Goal: Information Seeking & Learning: Understand process/instructions

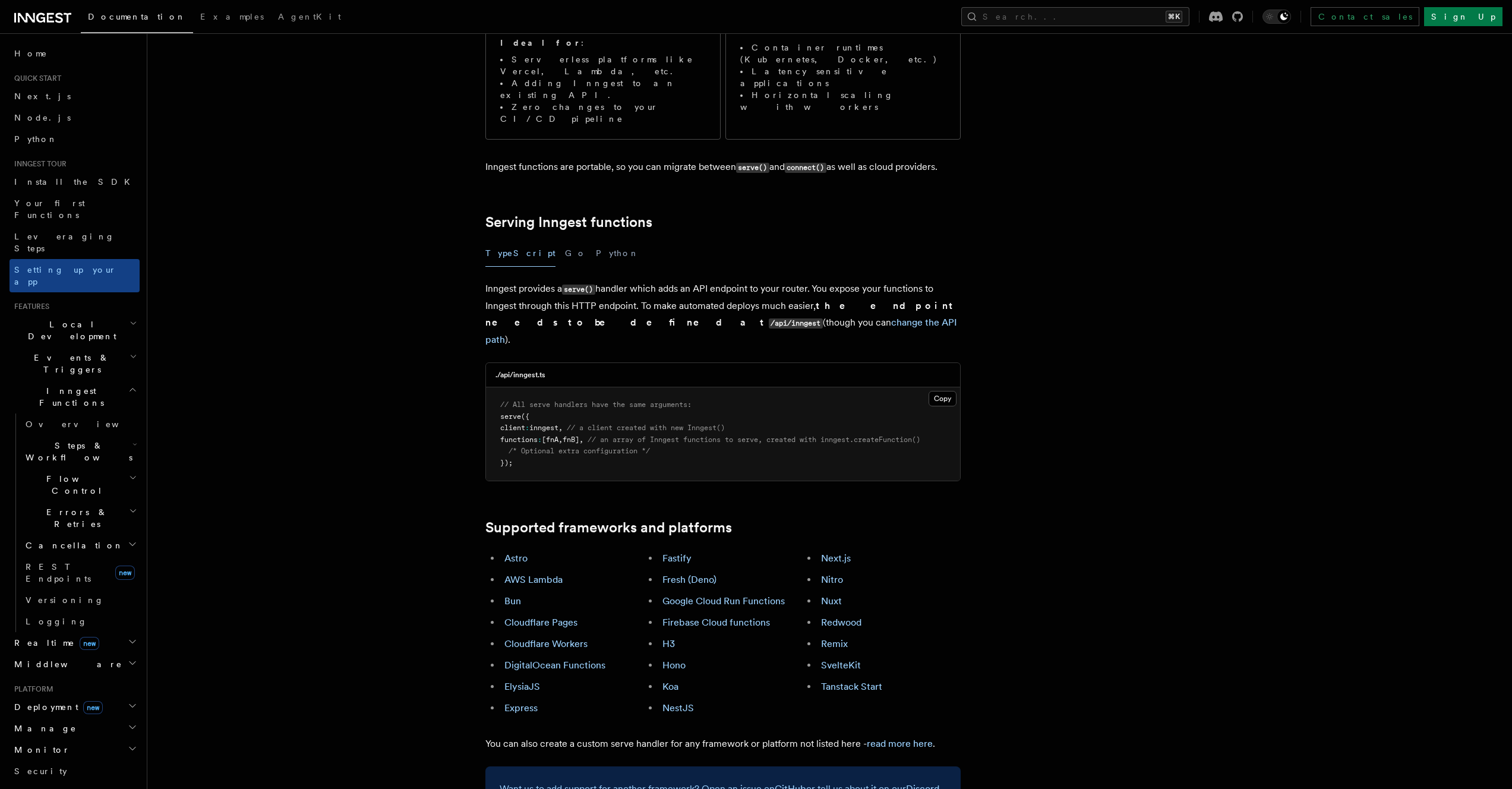
scroll to position [333, 0]
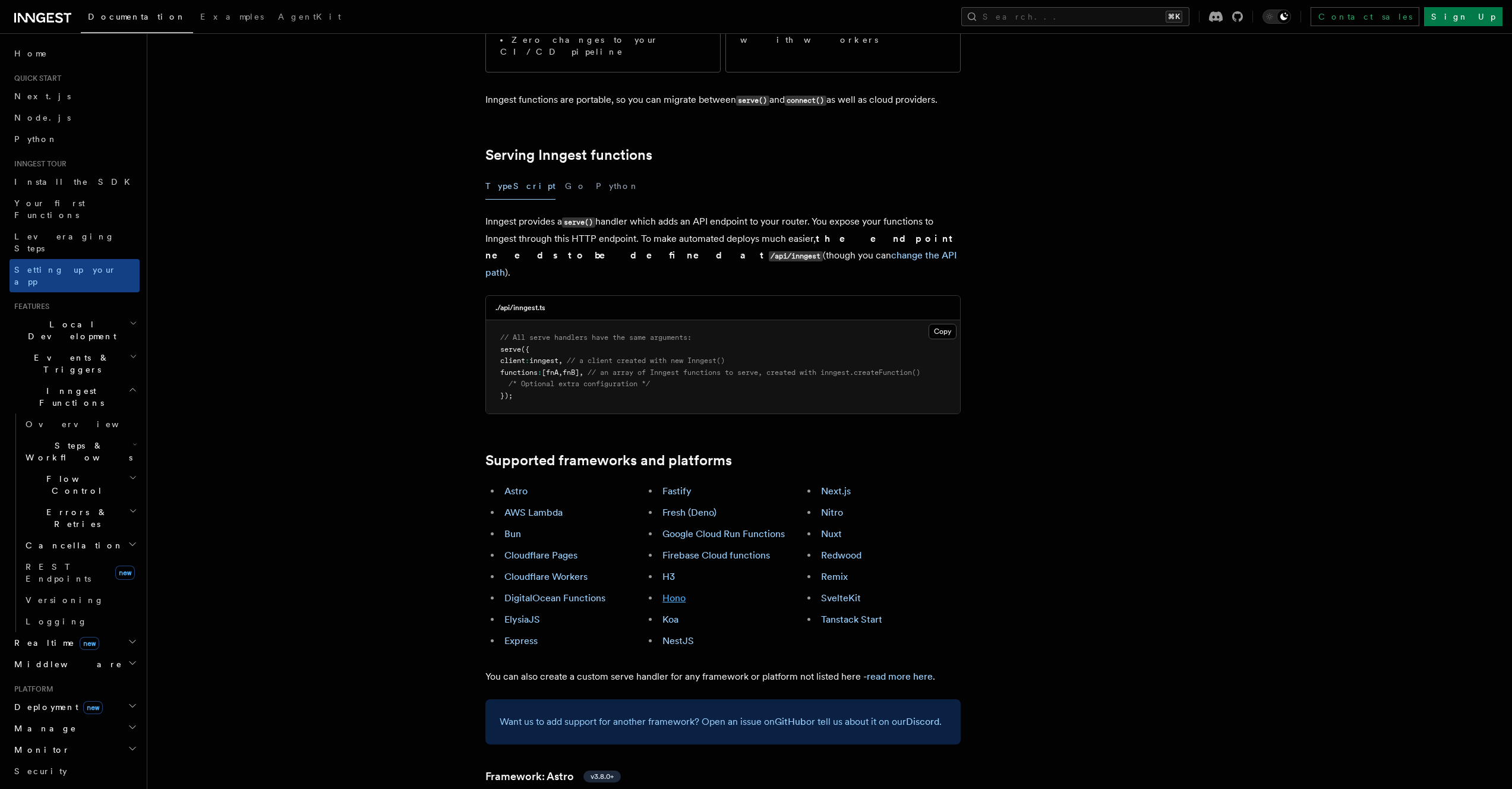
click at [674, 593] on link "Hono" at bounding box center [674, 598] width 23 height 11
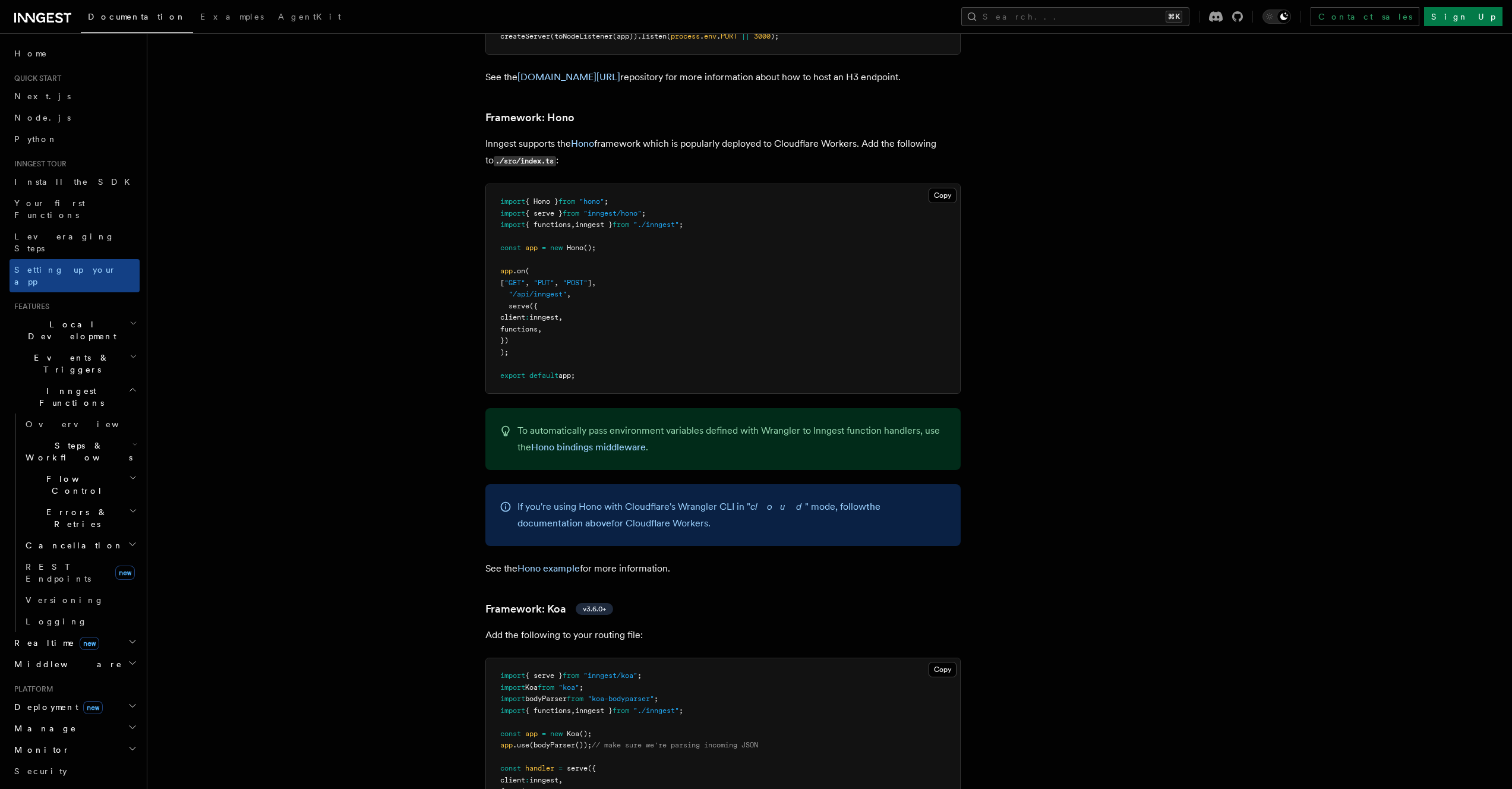
scroll to position [6252, 0]
click at [536, 248] on pre "import { Hono } from "hono" ; import { serve } from "inngest/hono" ; import { f…" at bounding box center [722, 288] width 474 height 210
click at [521, 246] on pre "import { Hono } from "hono" ; import { serve } from "inngest/hono" ; import { f…" at bounding box center [722, 288] width 474 height 210
drag, startPoint x: 506, startPoint y: 245, endPoint x: 520, endPoint y: 246, distance: 14.0
click at [520, 246] on pre "import { Hono } from "hono" ; import { serve } from "inngest/hono" ; import { f…" at bounding box center [722, 288] width 474 height 210
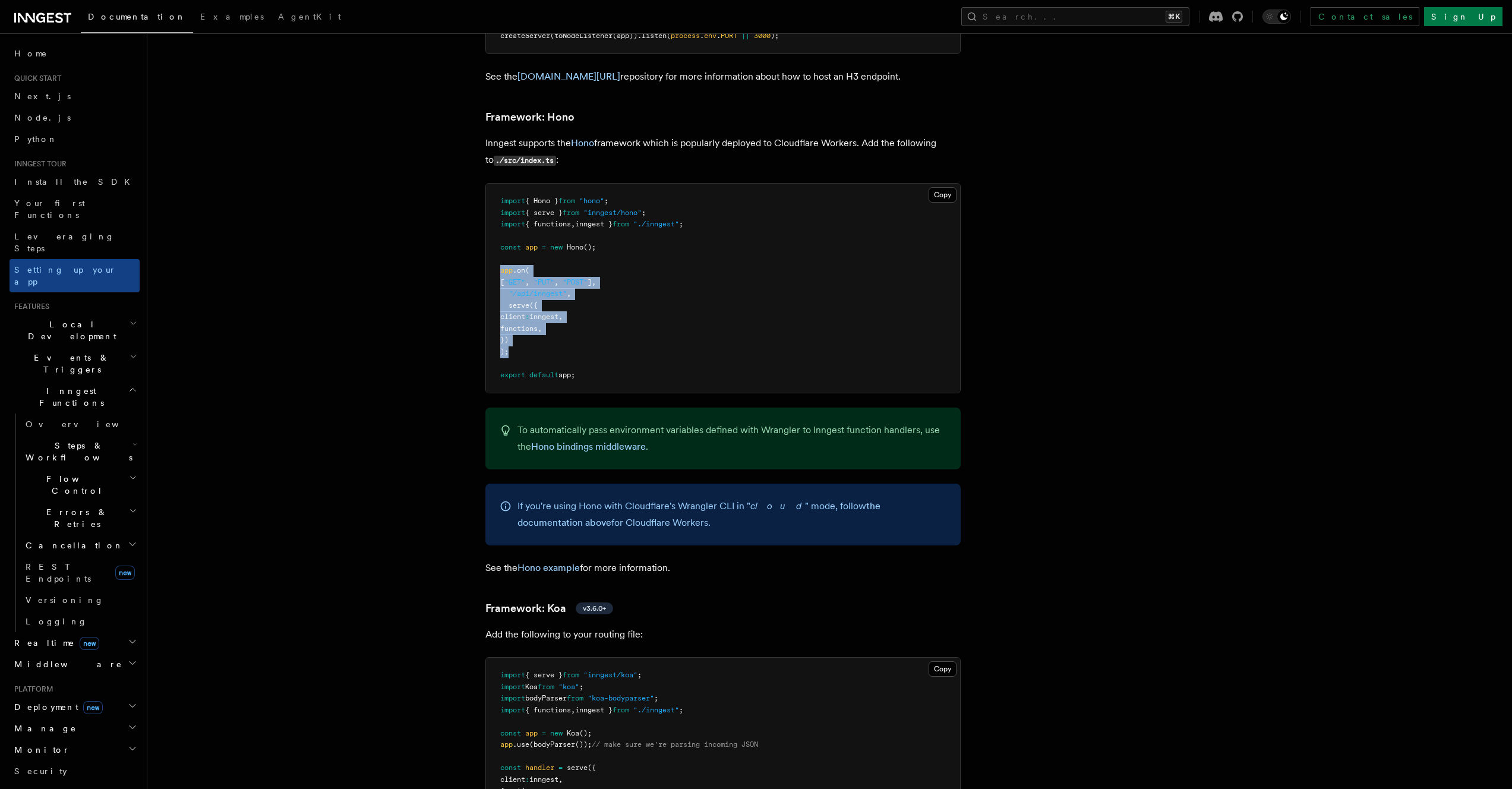
drag, startPoint x: 520, startPoint y: 298, endPoint x: 498, endPoint y: 223, distance: 78.2
click at [498, 223] on pre "import { Hono } from "hono" ; import { serve } from "inngest/hono" ; import { f…" at bounding box center [722, 288] width 474 height 210
copy code "app .on ( [ "GET" , "PUT" , "POST" ] , "/api/inngest" , serve ({ client : innge…"
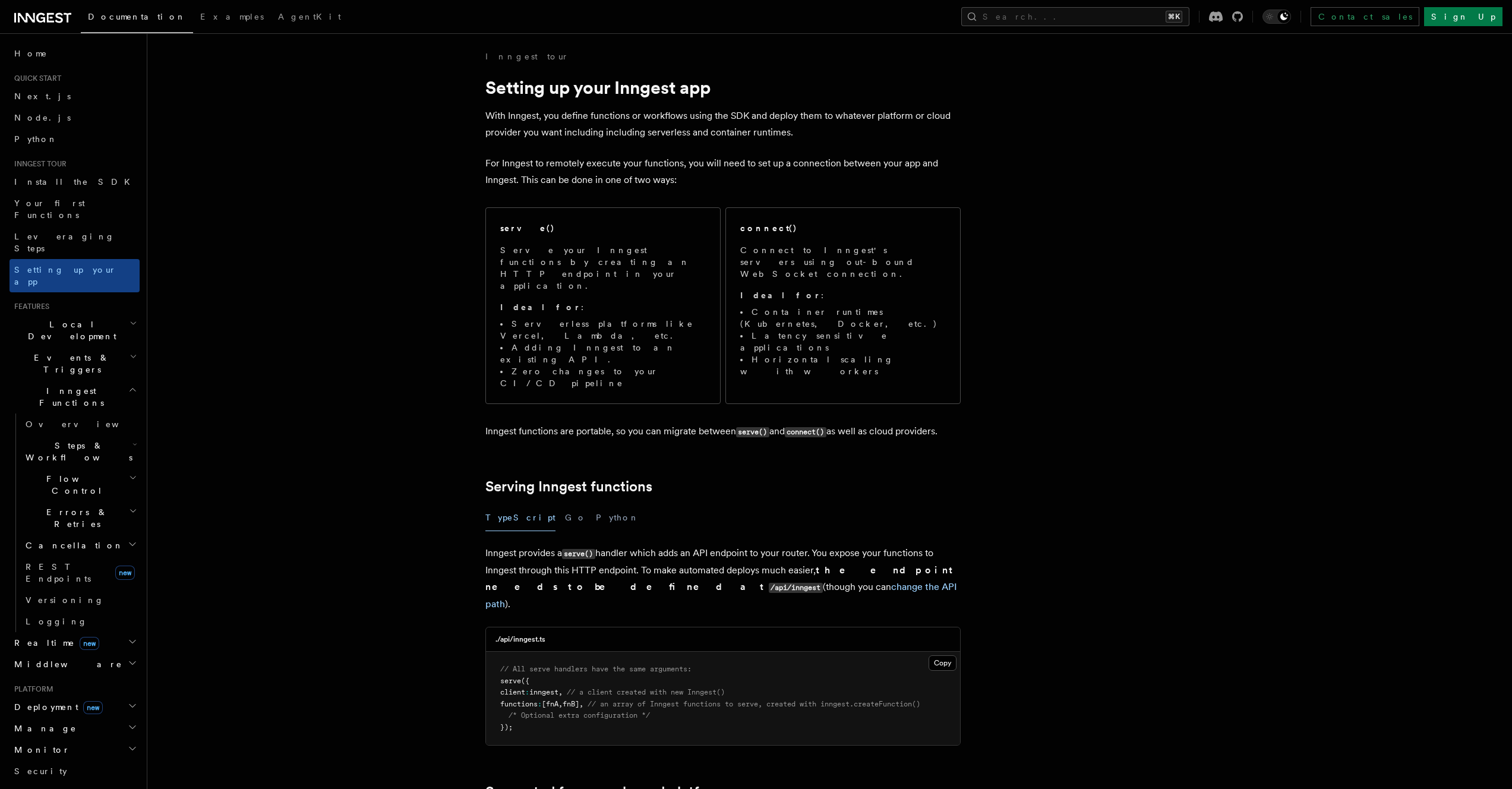
scroll to position [0, 0]
click at [59, 185] on span "Install the SDK" at bounding box center [75, 181] width 123 height 10
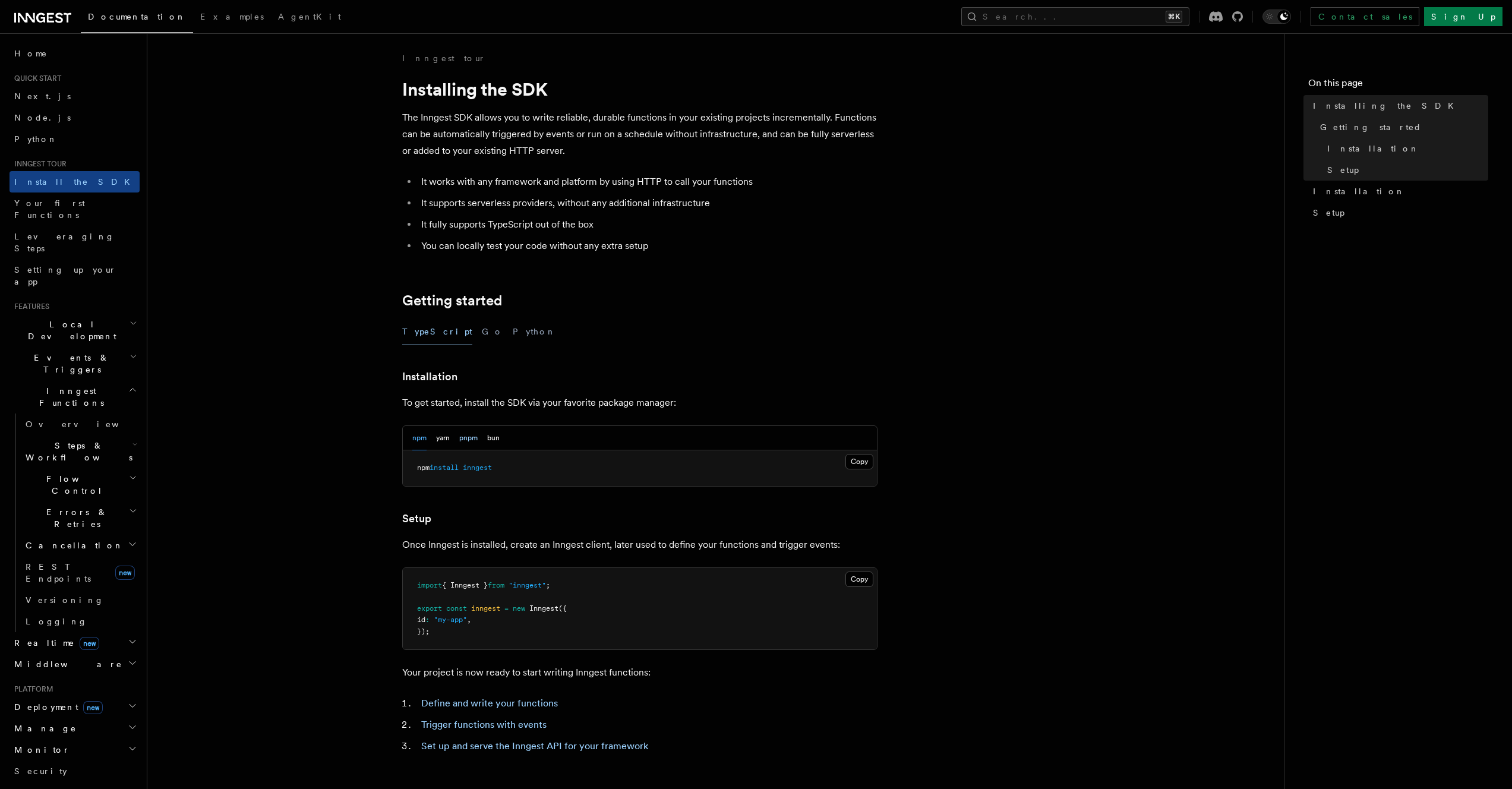
click at [467, 443] on button "pnpm" at bounding box center [468, 438] width 18 height 25
click at [851, 465] on button "Copy Copied" at bounding box center [860, 462] width 28 height 16
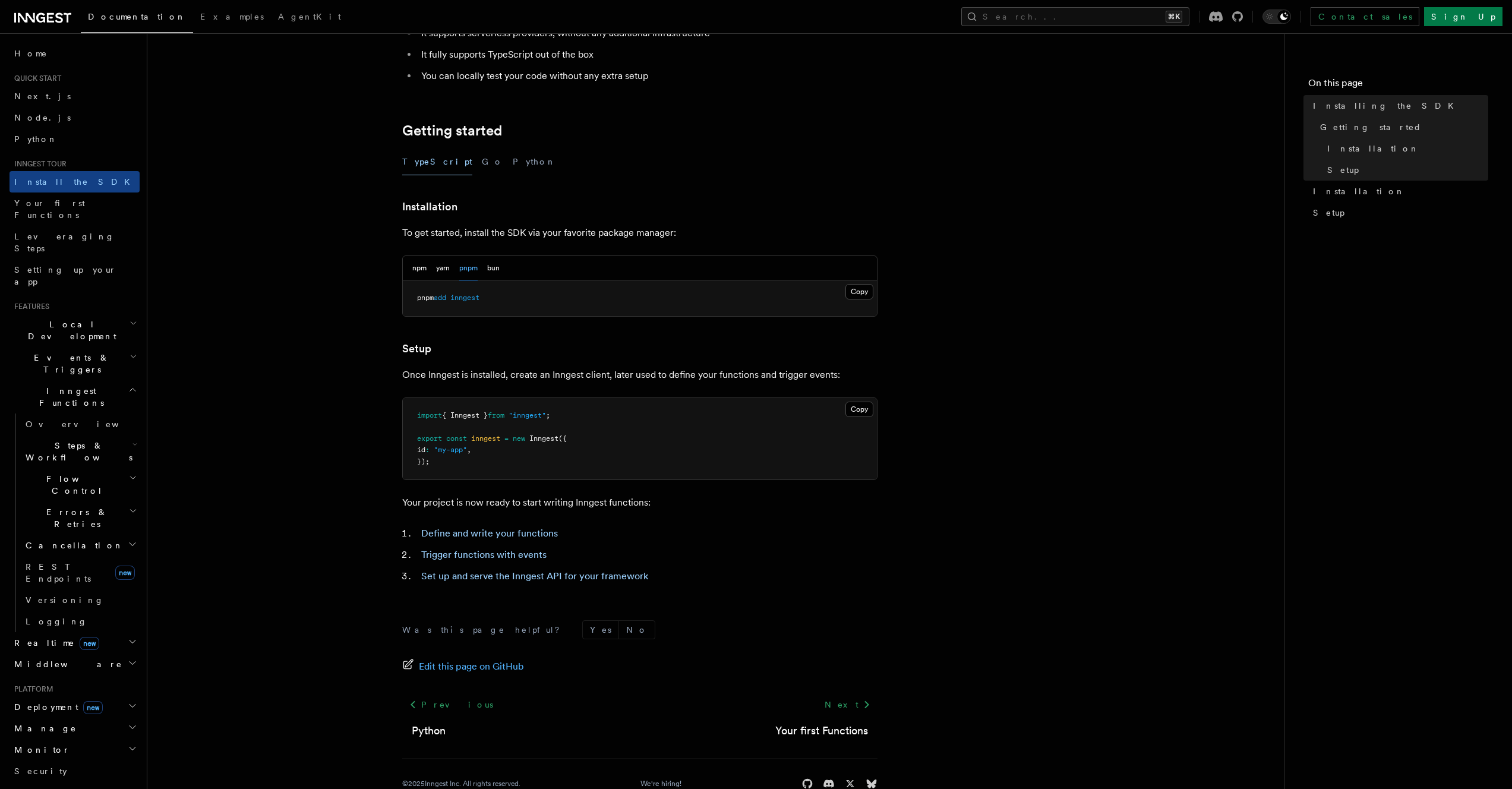
scroll to position [199, 0]
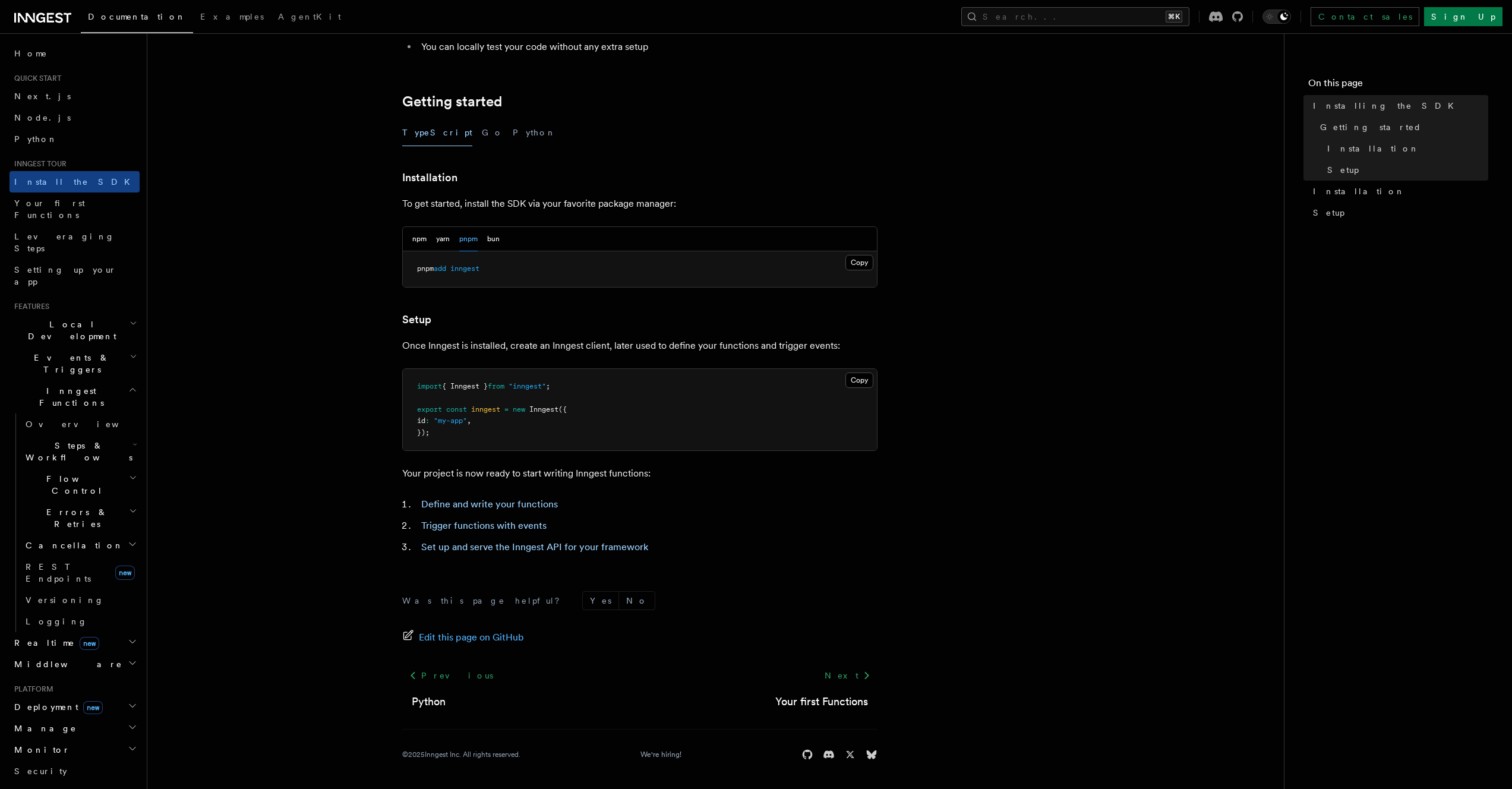
click at [402, 380] on div "Copy Copied import { Inngest } from "inngest" ; export const inngest = new Inng…" at bounding box center [640, 409] width 475 height 83
click at [855, 380] on button "Copy Copied" at bounding box center [860, 380] width 28 height 16
click at [480, 549] on link "Set up and serve the Inngest API for your framework" at bounding box center [535, 546] width 227 height 11
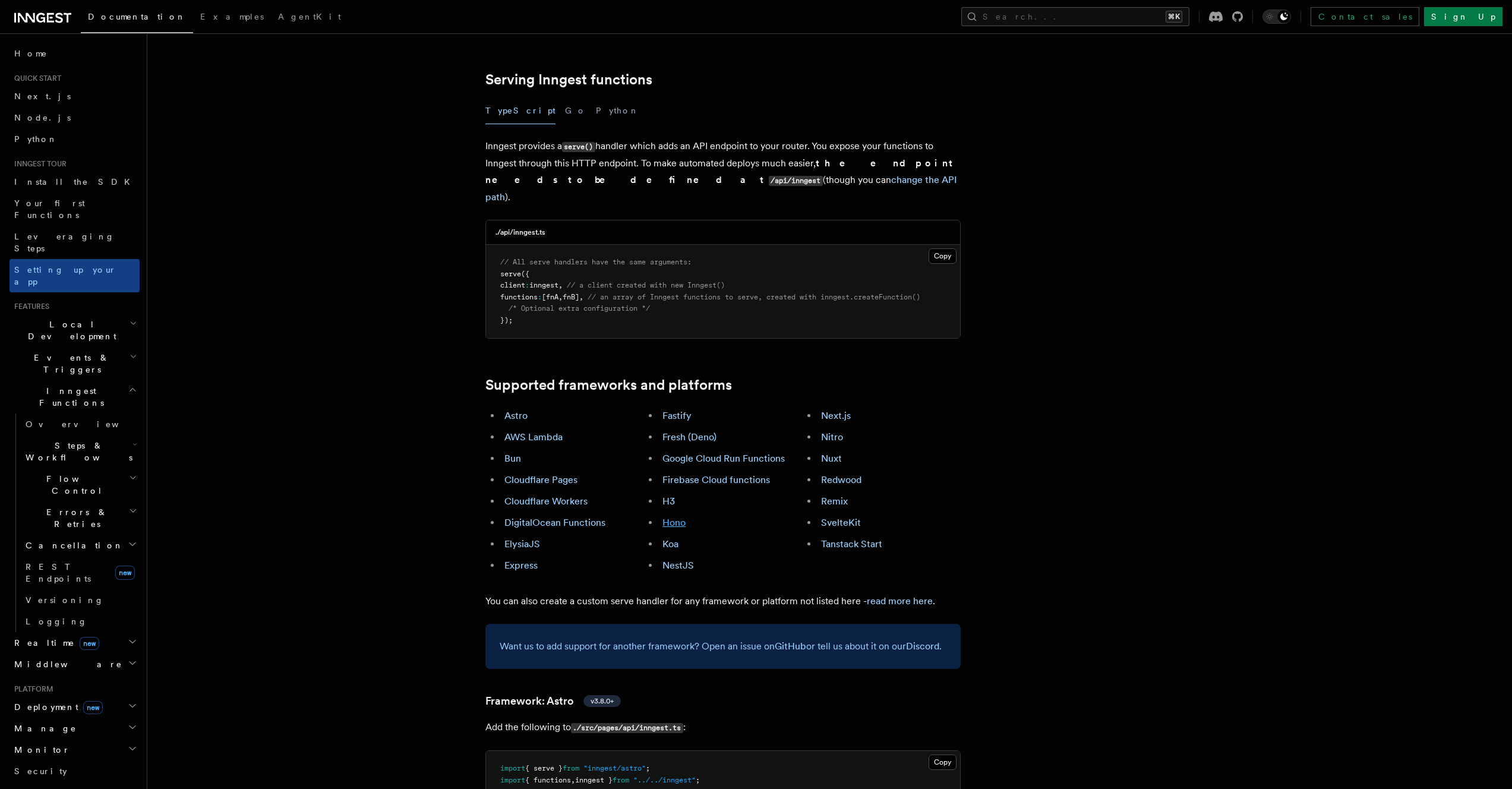
click at [664, 517] on link "Hono" at bounding box center [674, 522] width 23 height 11
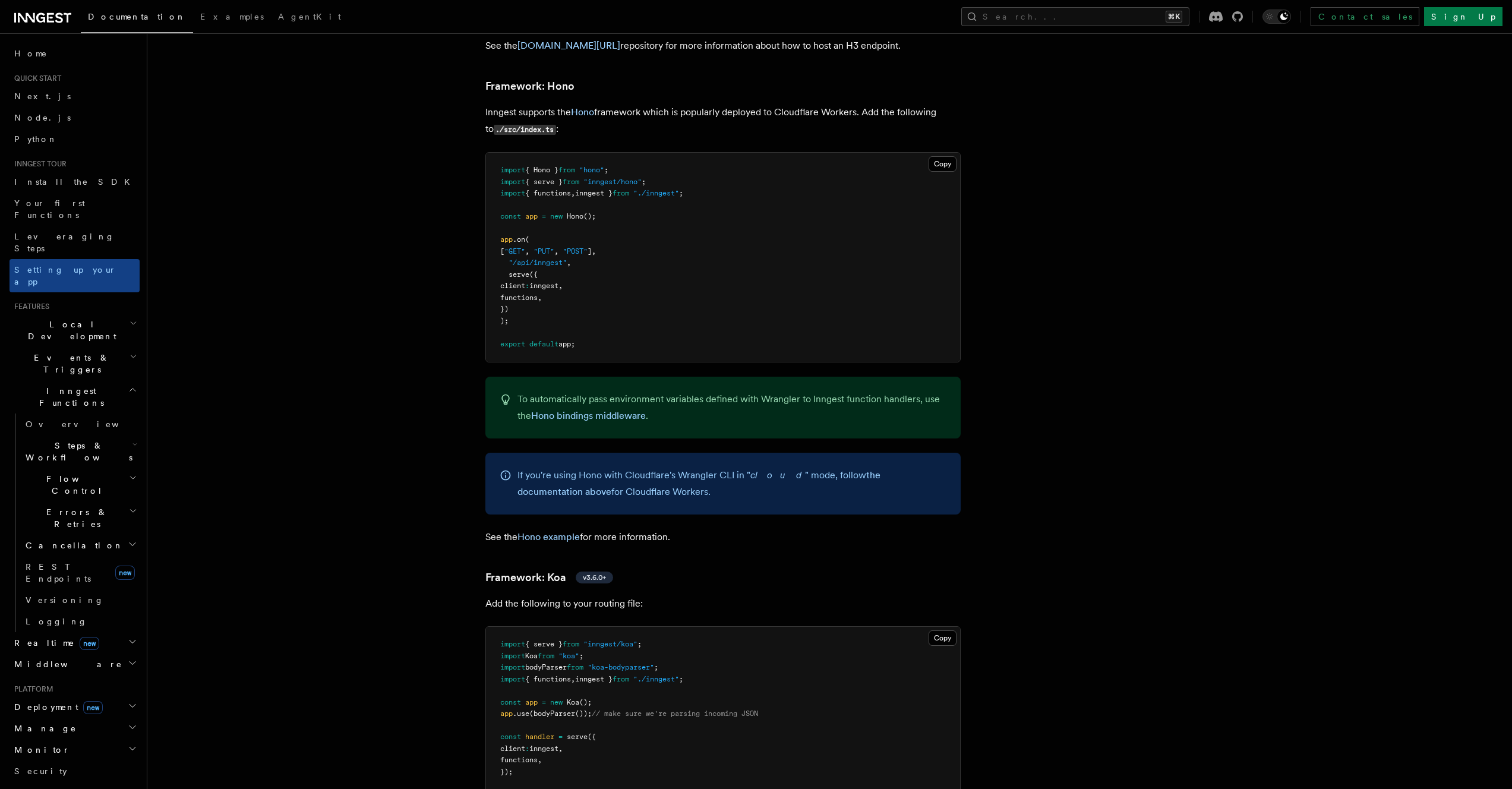
scroll to position [6323, 0]
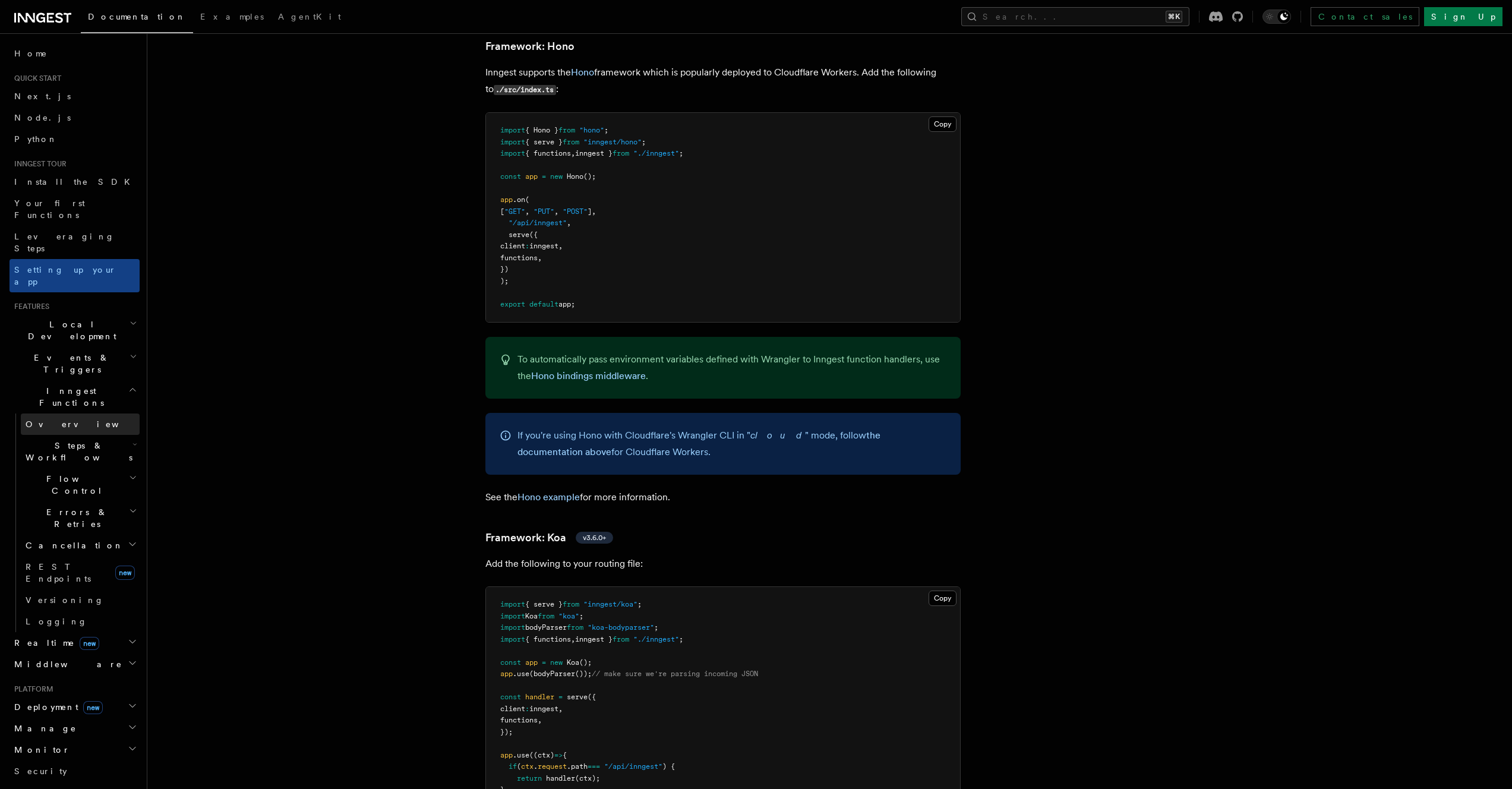
click at [76, 414] on link "Overview" at bounding box center [81, 424] width 119 height 21
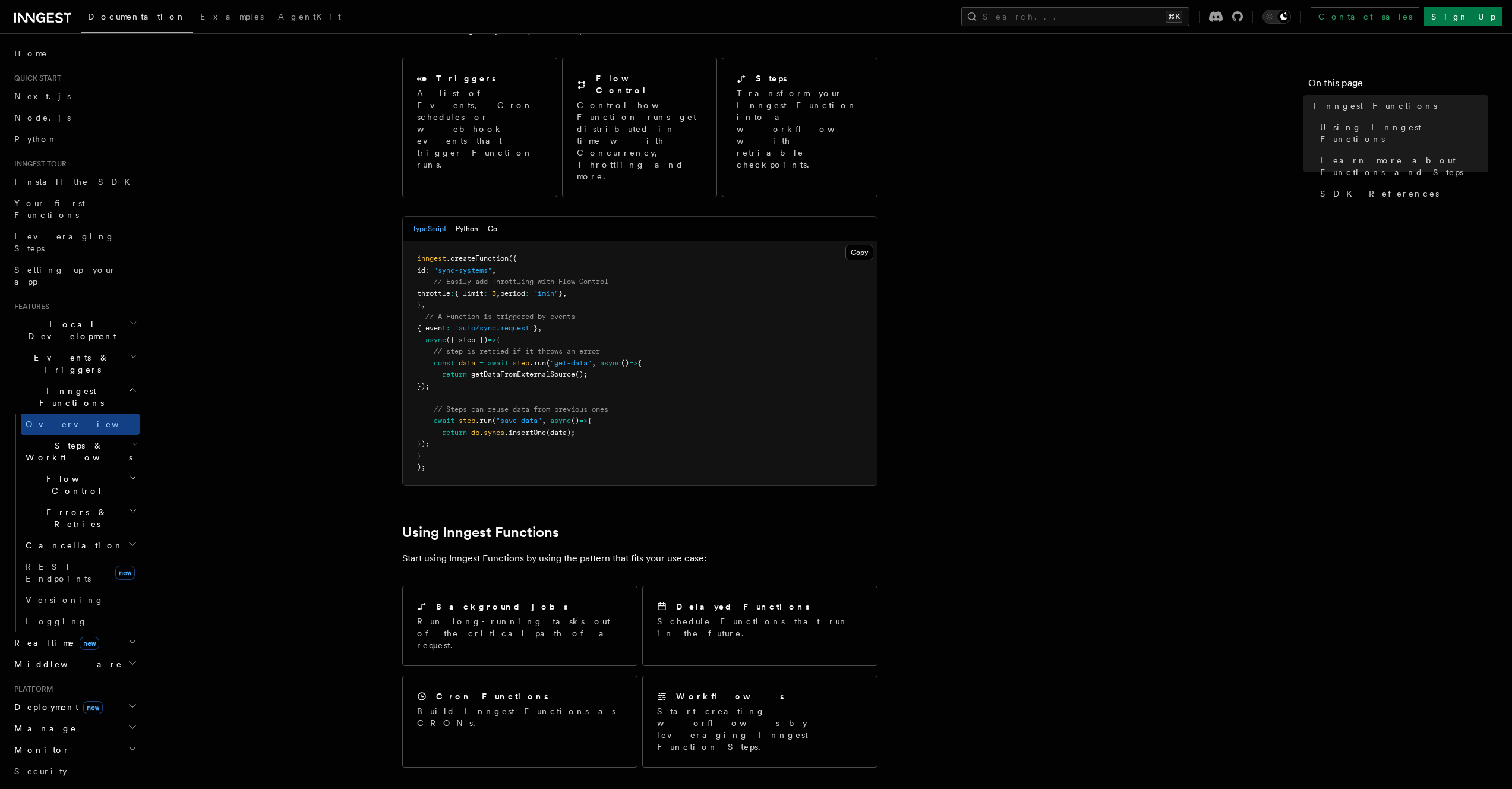
scroll to position [120, 0]
click at [82, 265] on span "Setting up your app" at bounding box center [65, 275] width 103 height 21
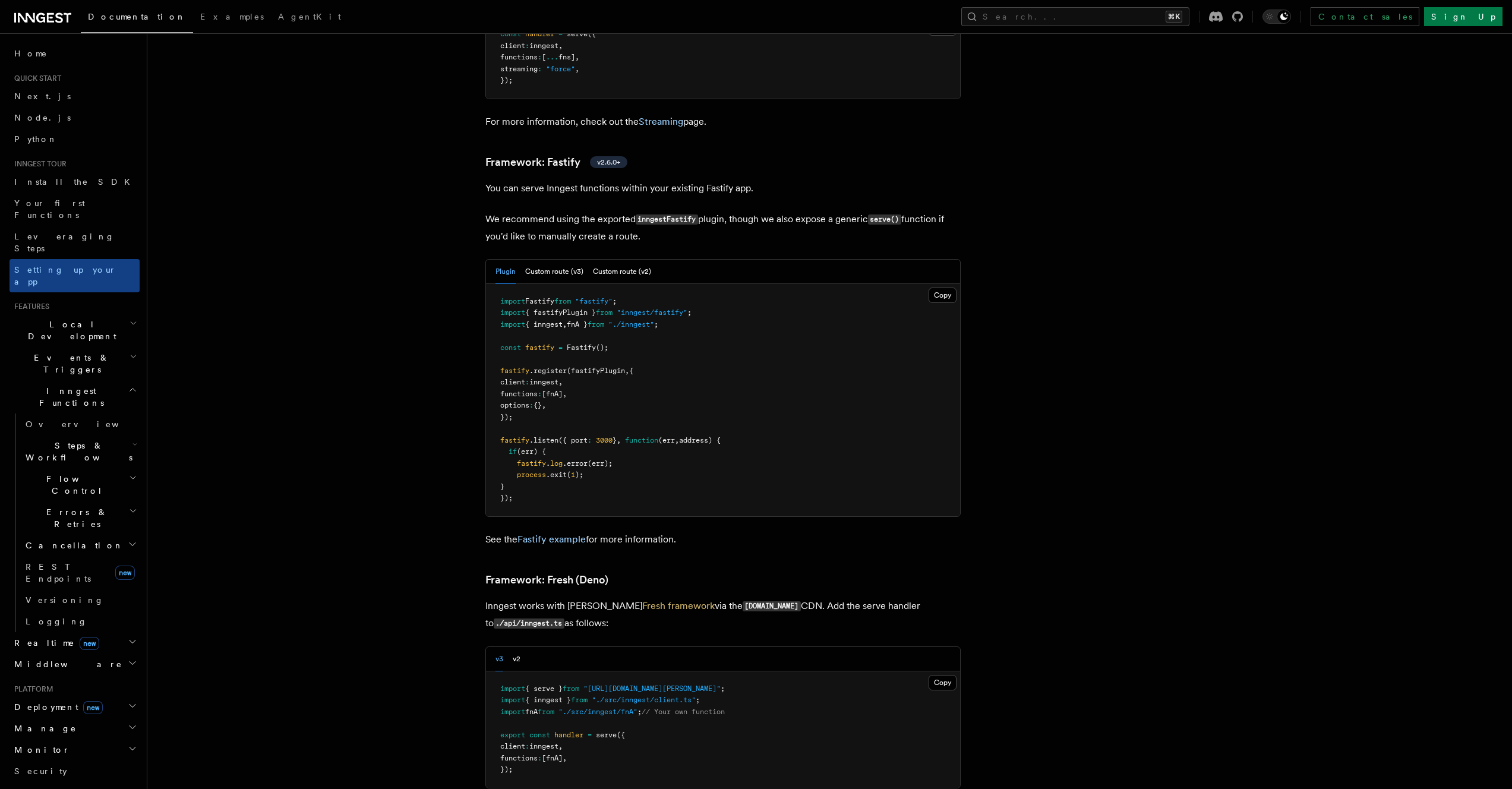
scroll to position [4560, 0]
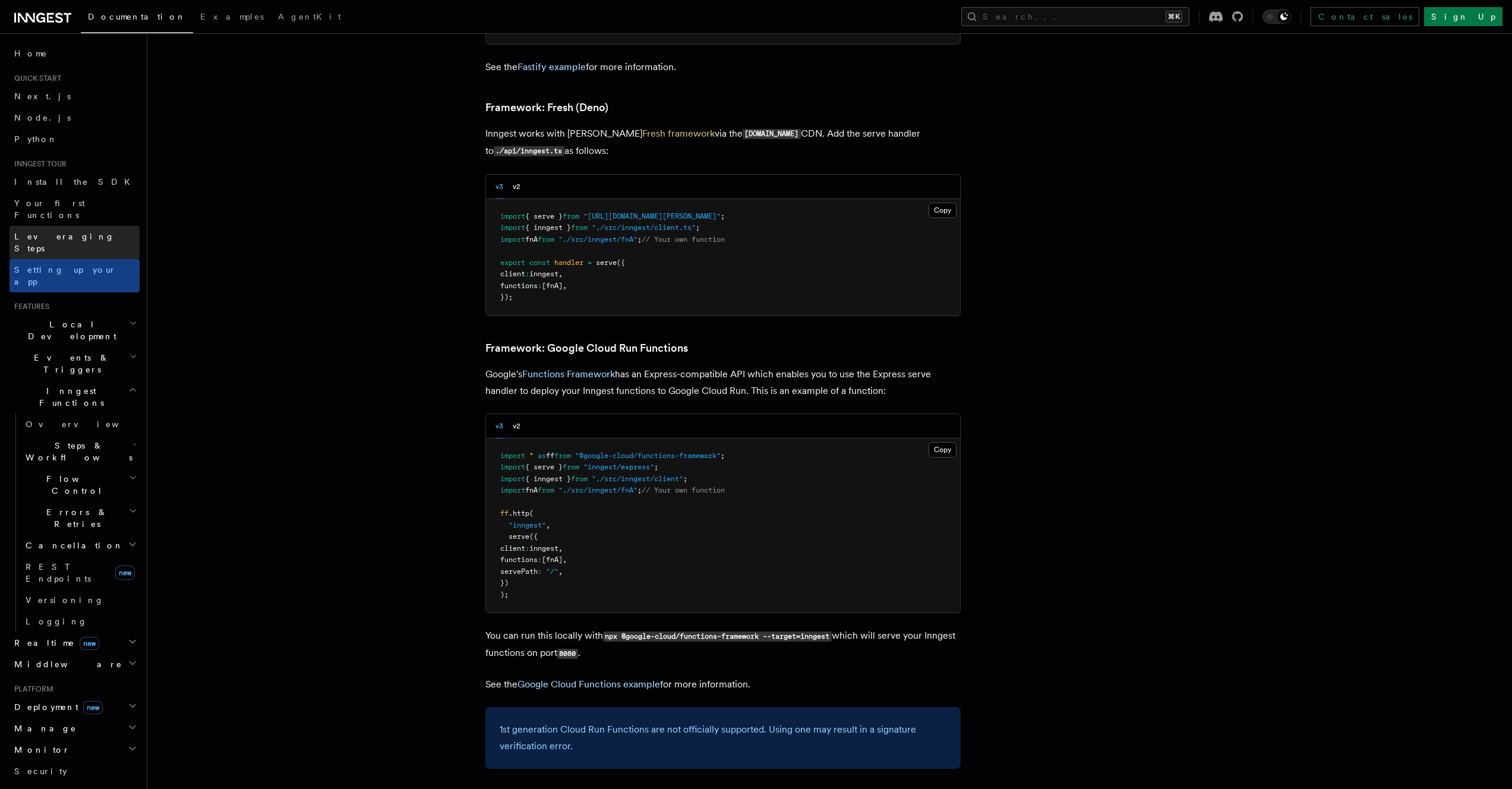
click at [81, 231] on link "Leveraging Steps" at bounding box center [75, 243] width 130 height 33
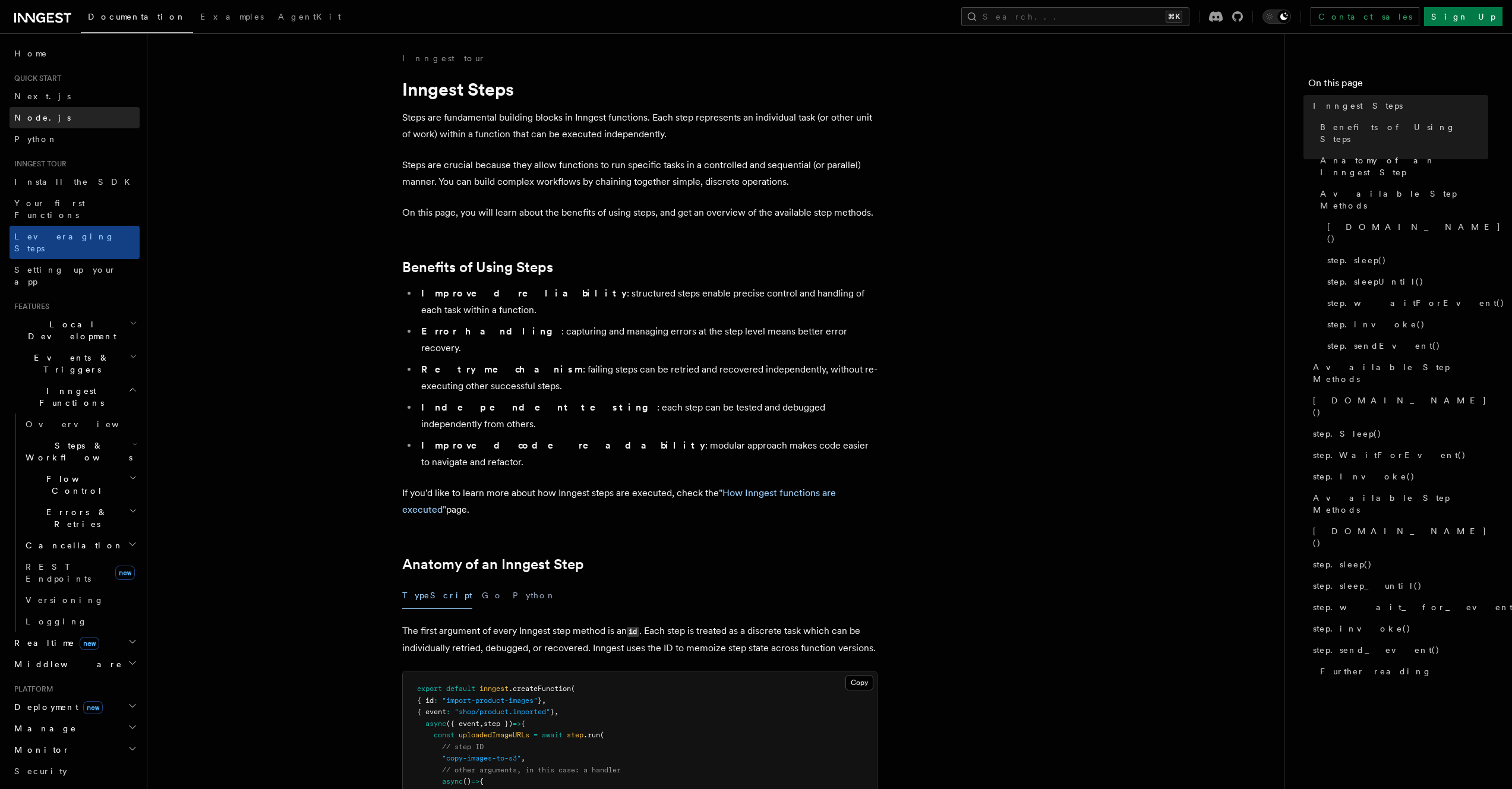
click at [65, 117] on link "Node.js" at bounding box center [75, 117] width 130 height 21
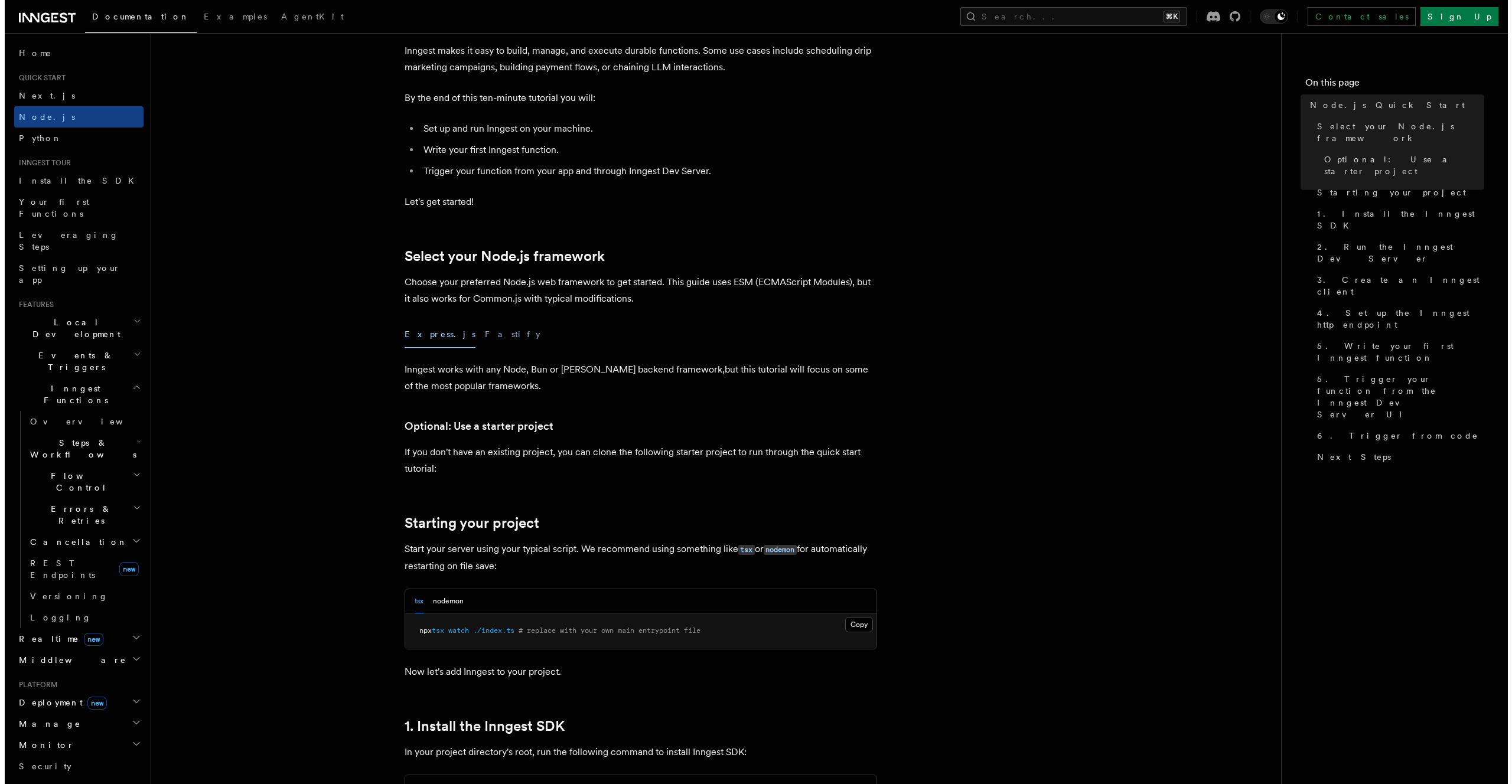
scroll to position [109, 0]
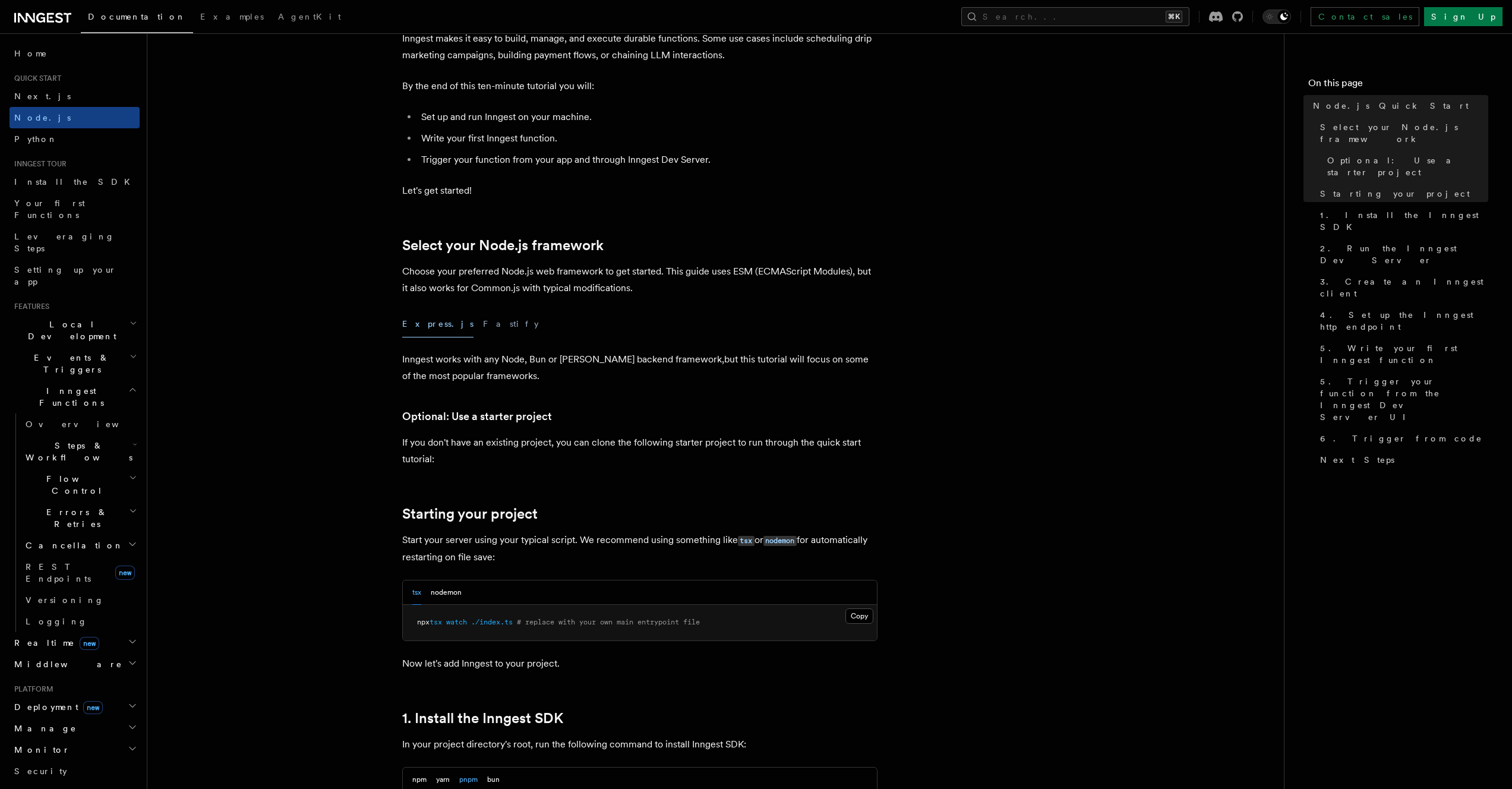
click at [431, 325] on button "Express.js" at bounding box center [437, 323] width 71 height 27
click at [444, 323] on div "Express.js Fastify" at bounding box center [640, 323] width 475 height 27
click at [449, 323] on div "Express.js Fastify" at bounding box center [640, 323] width 475 height 27
click at [483, 326] on button "Fastify" at bounding box center [511, 323] width 56 height 27
click at [421, 327] on button "Express.js" at bounding box center [437, 323] width 71 height 27
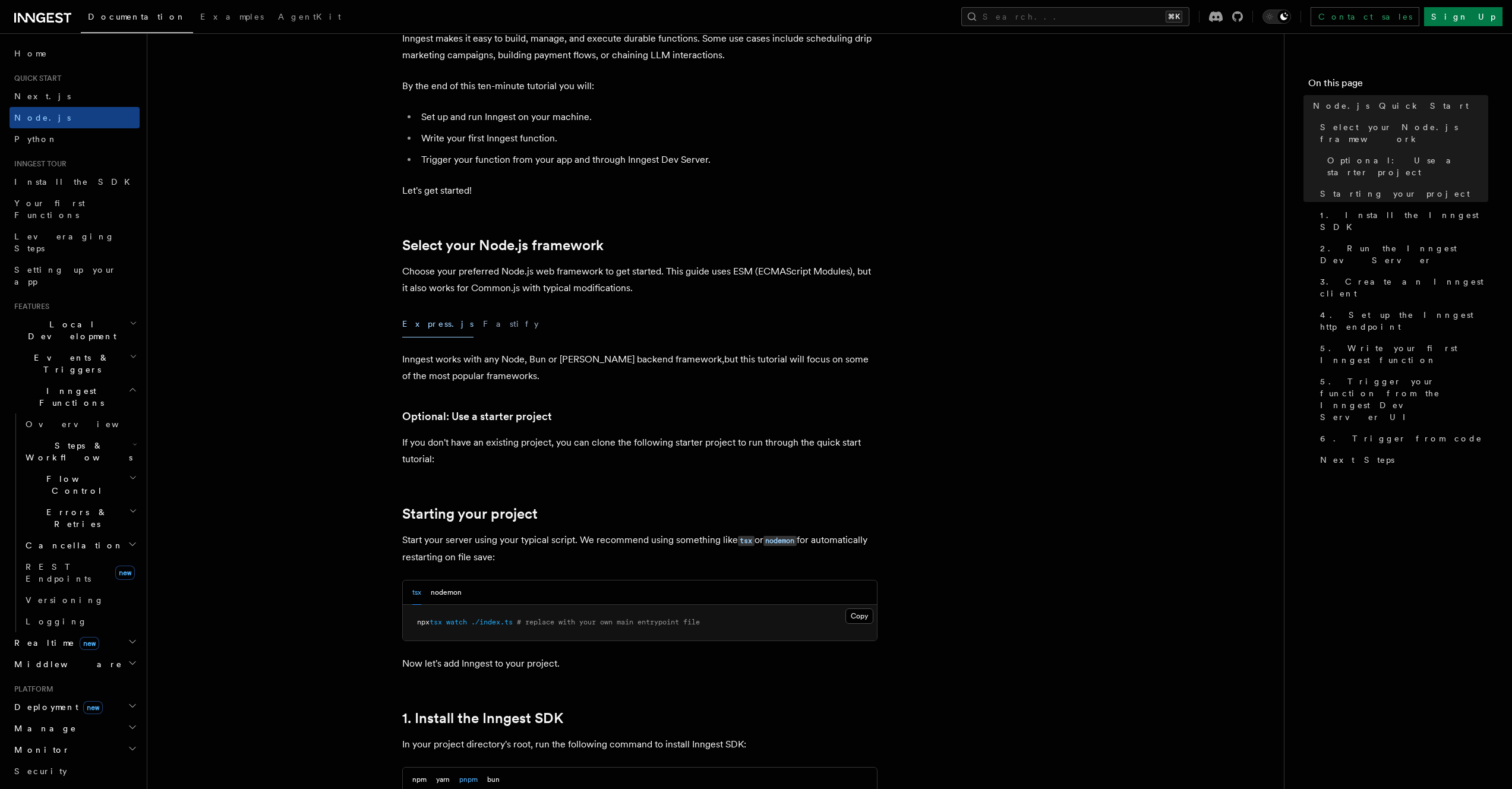
click at [1093, 14] on button "Search... ⌘K" at bounding box center [1075, 17] width 228 height 19
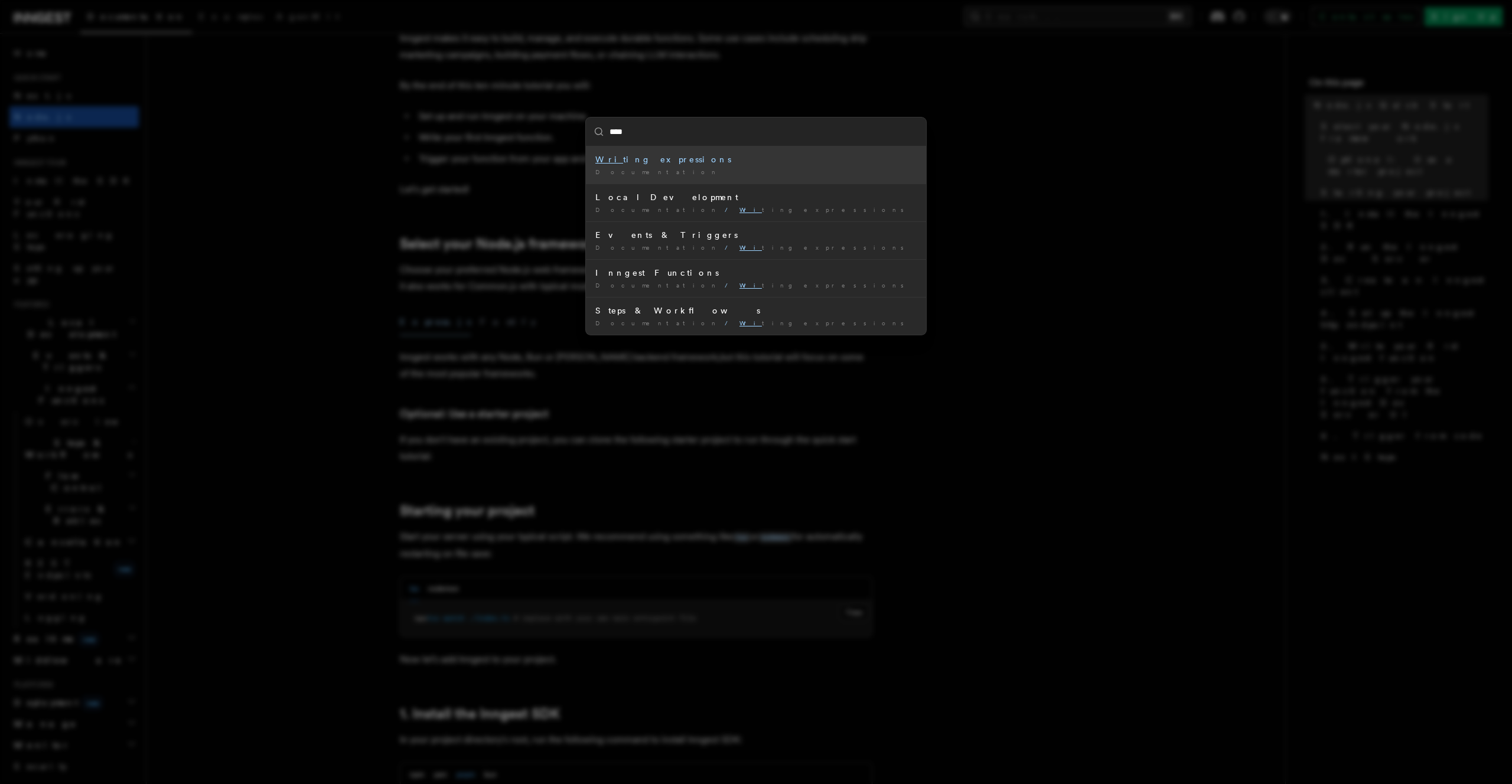
type input "*****"
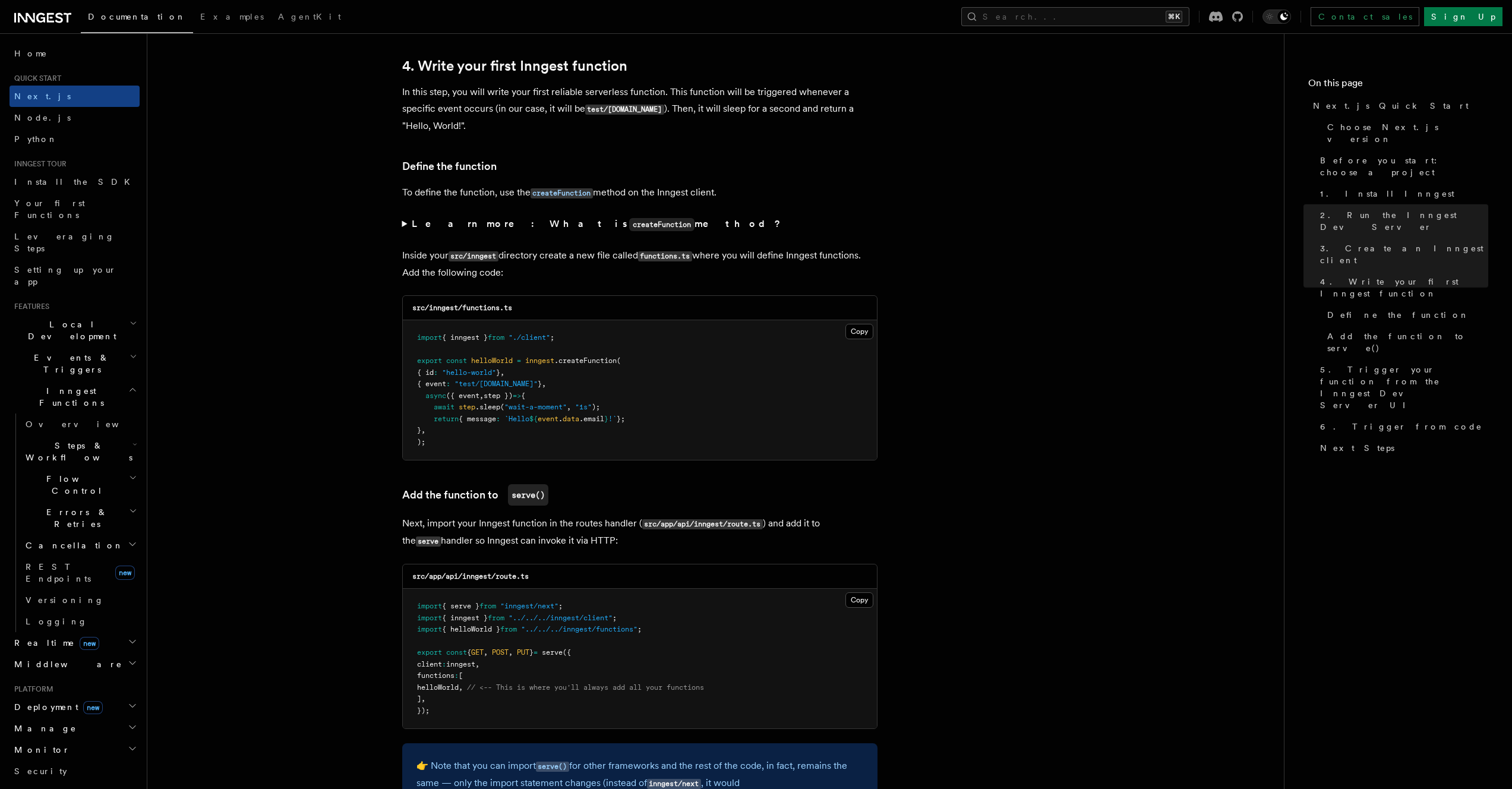
scroll to position [1909, 0]
click at [851, 332] on button "Copy Copied" at bounding box center [860, 331] width 28 height 16
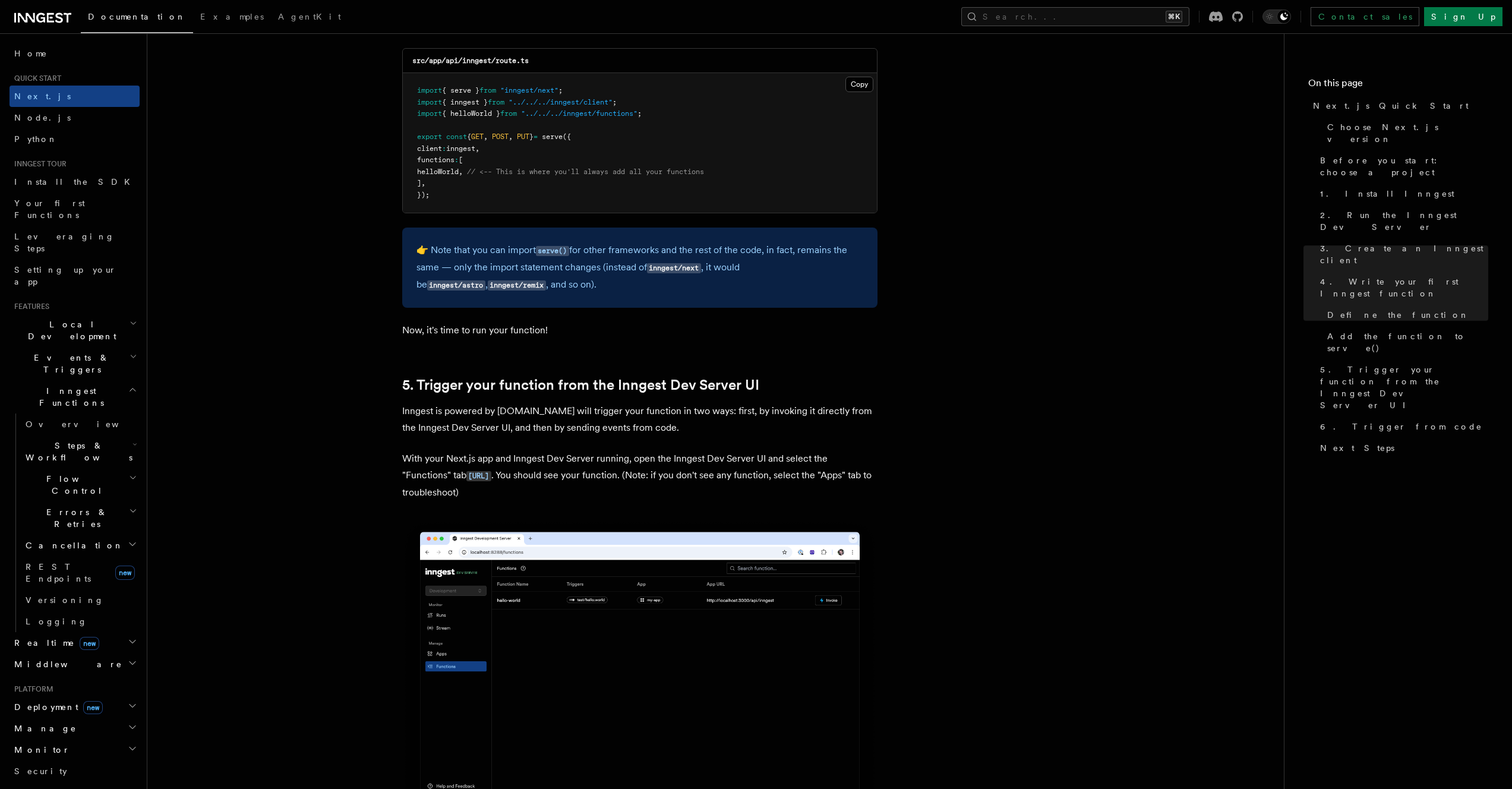
scroll to position [2669, 0]
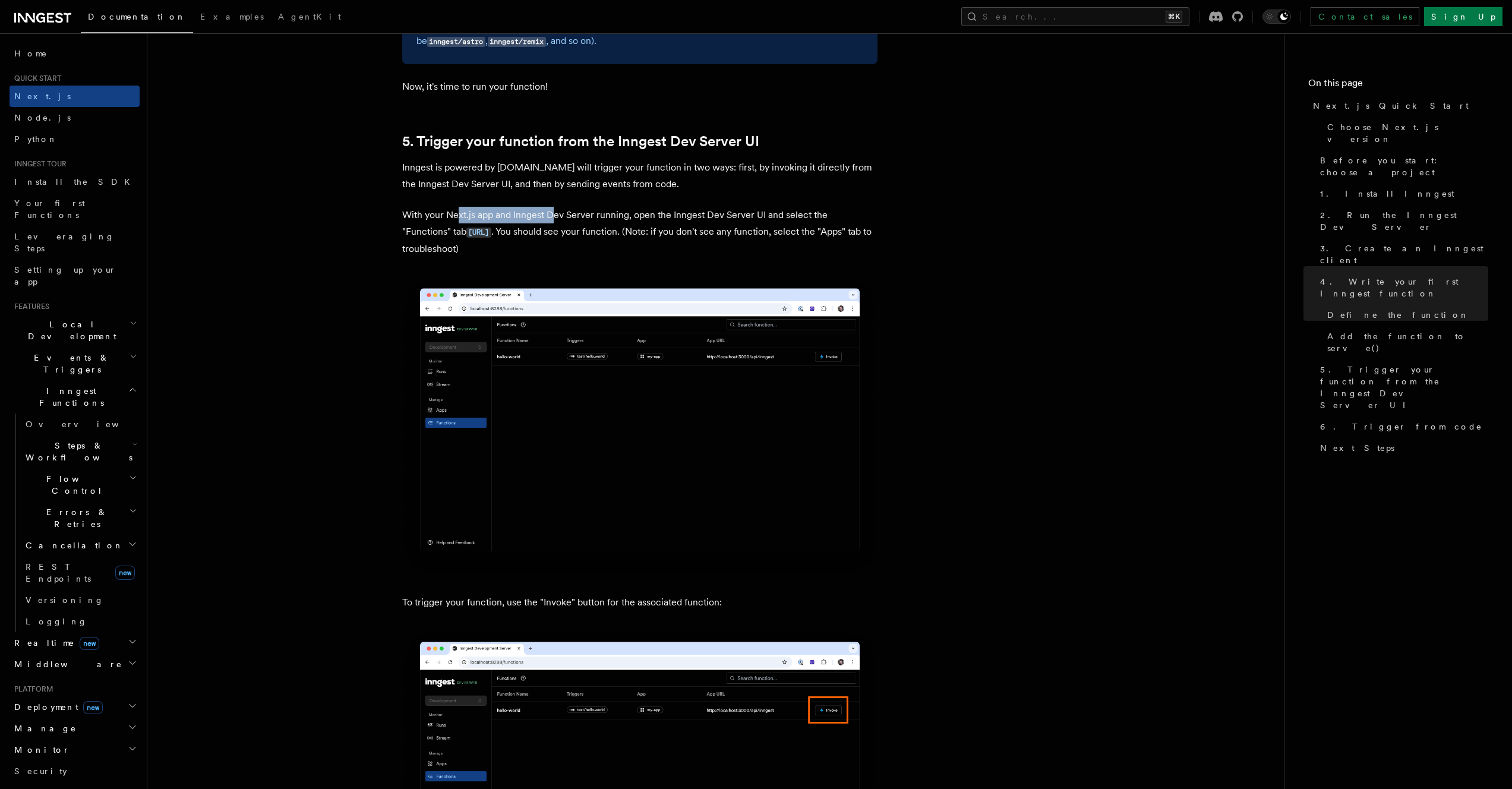
drag, startPoint x: 457, startPoint y: 215, endPoint x: 552, endPoint y: 221, distance: 95.2
click at [552, 221] on p "With your Next.js app and Inngest Dev Server running, open the Inngest Dev Serv…" at bounding box center [640, 232] width 475 height 51
click at [492, 231] on code "[URL]" at bounding box center [479, 233] width 25 height 11
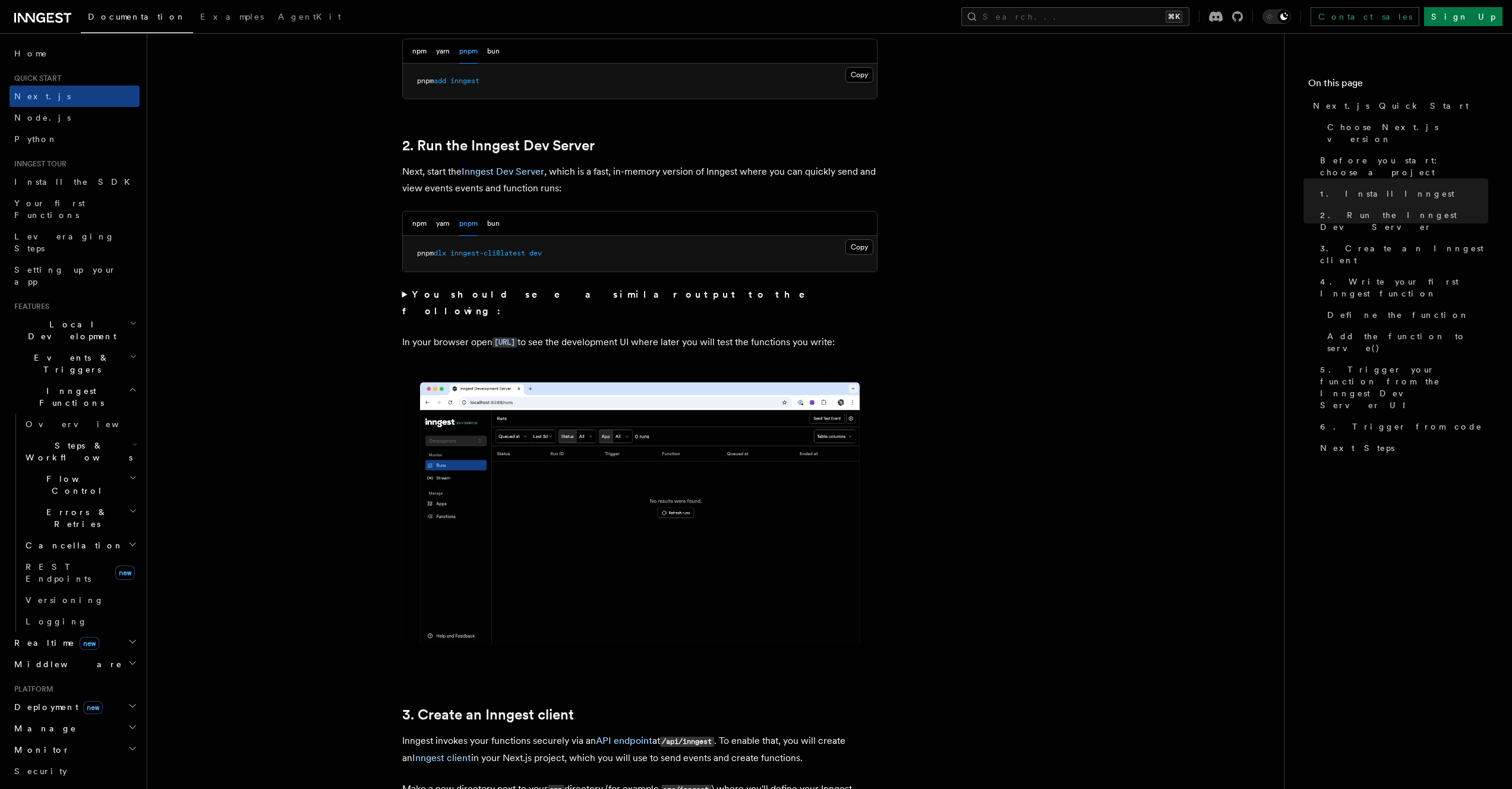
scroll to position [743, 0]
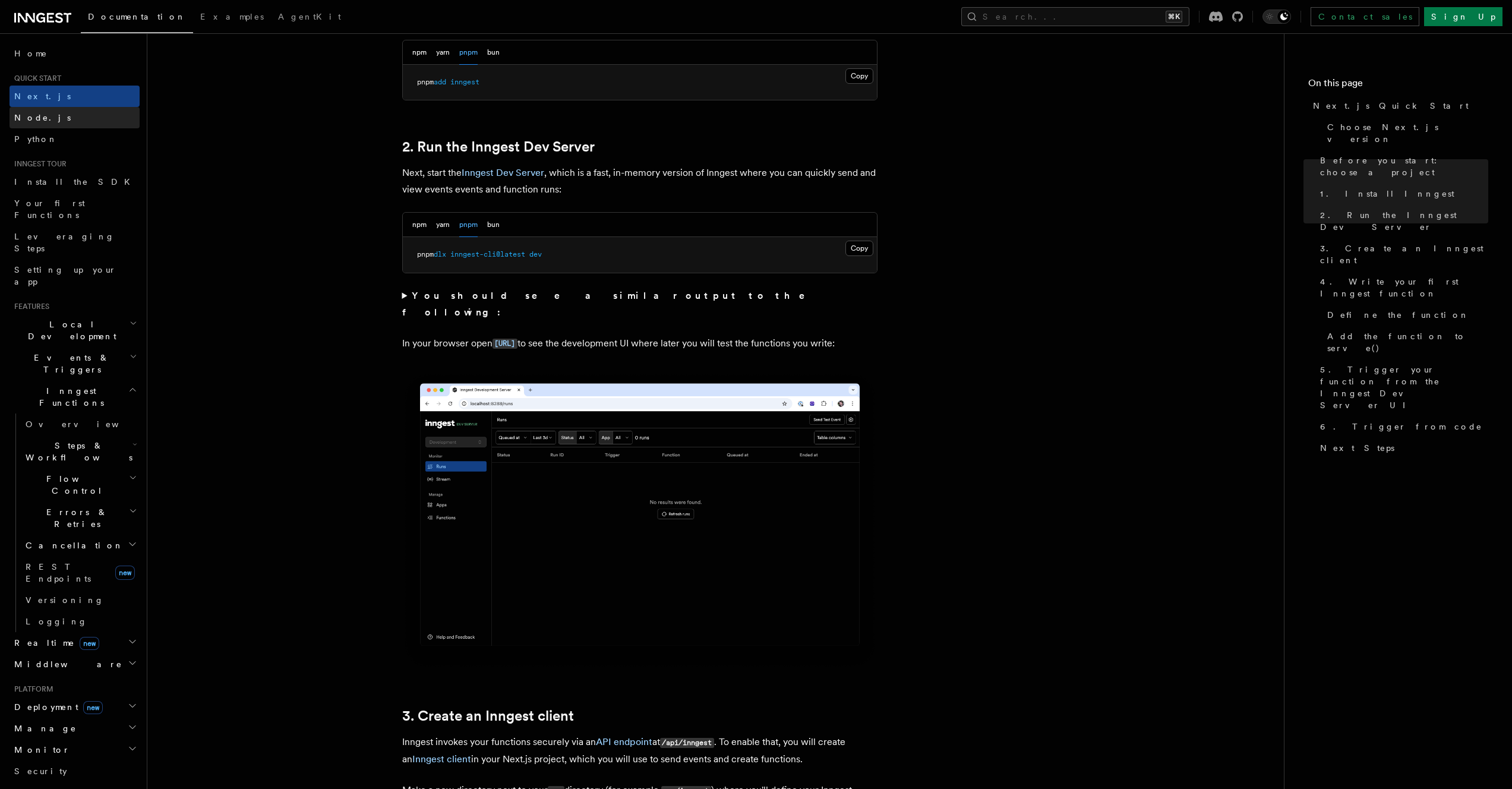
click at [67, 119] on link "Node.js" at bounding box center [75, 117] width 130 height 21
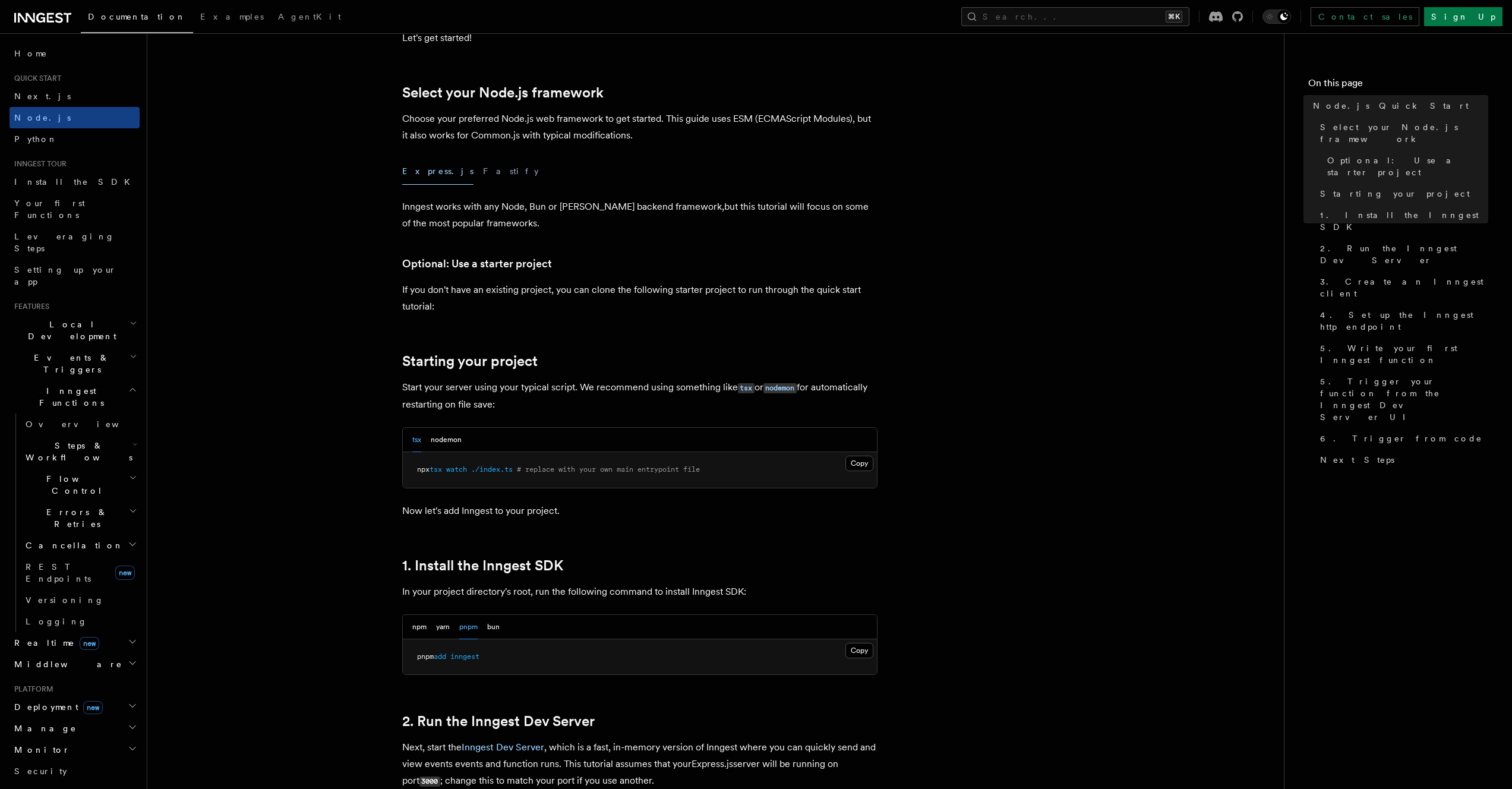
scroll to position [665, 0]
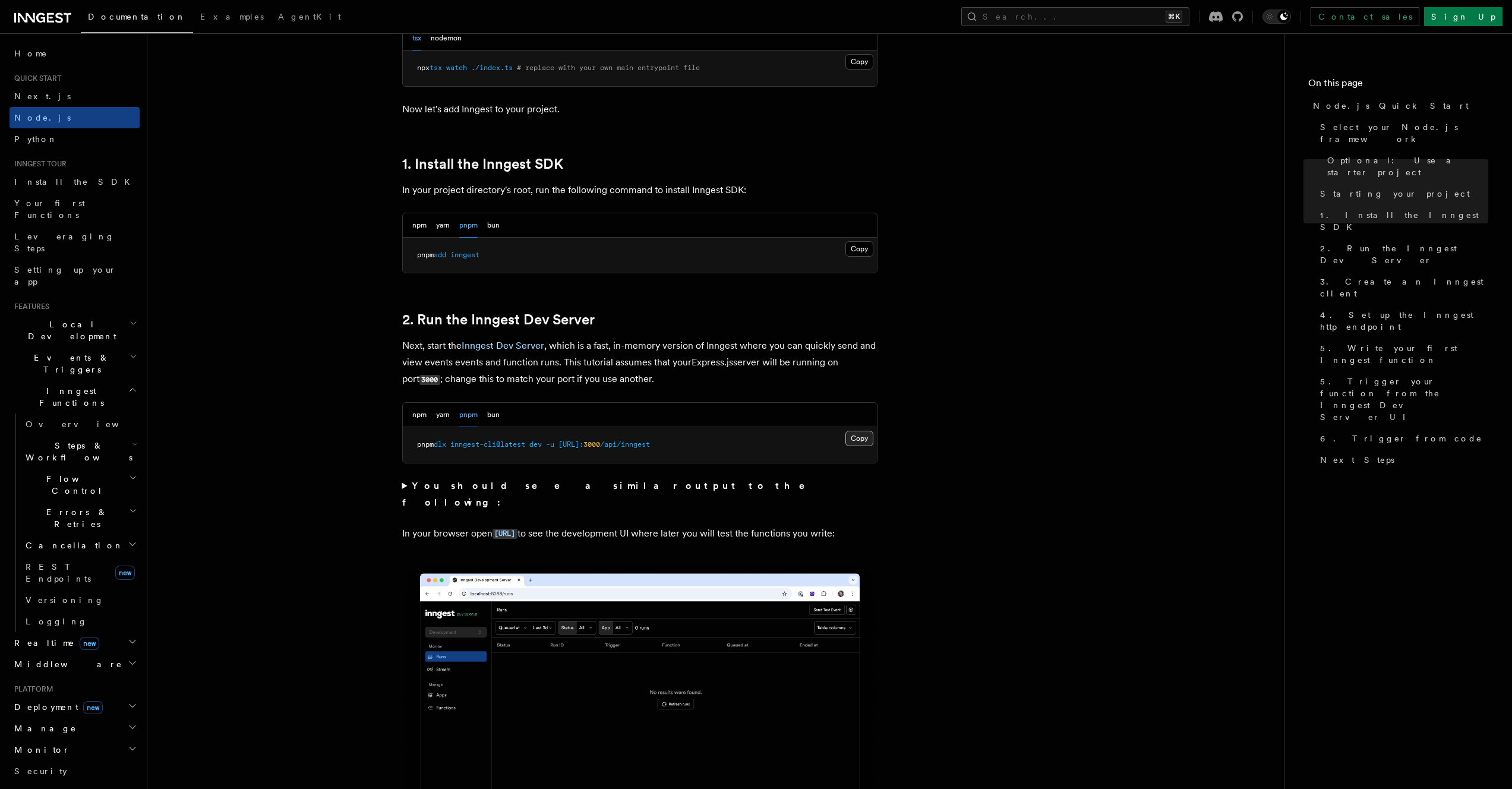
click at [868, 442] on button "Copy Copied" at bounding box center [860, 438] width 28 height 16
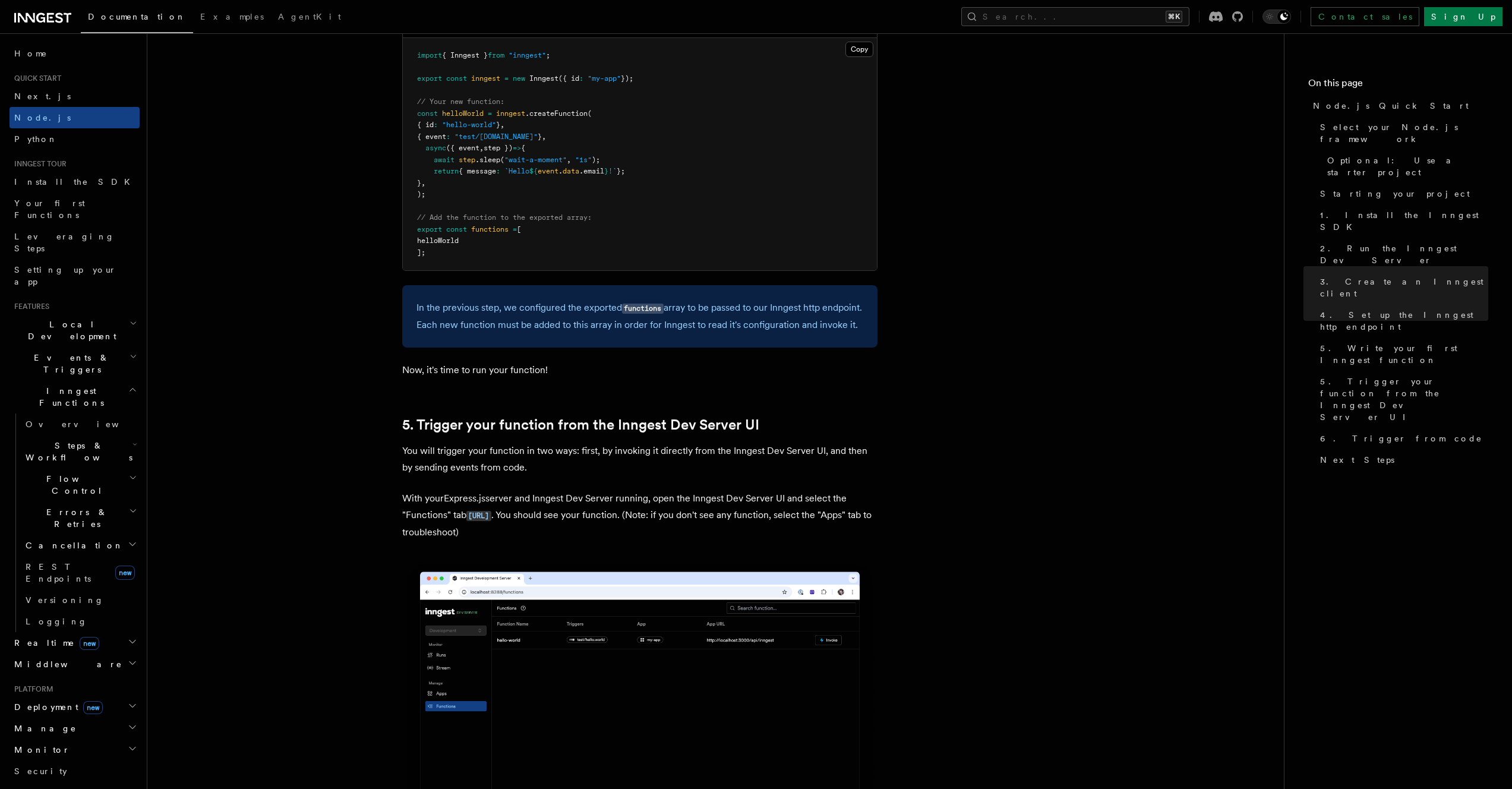
scroll to position [2581, 0]
